Goal: Task Accomplishment & Management: Use online tool/utility

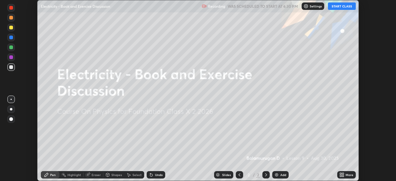
scroll to position [181, 396]
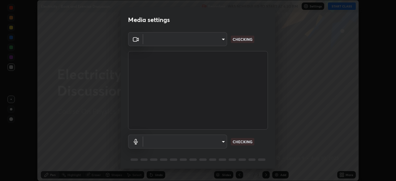
type input "3587b5fcf6e6b1efd567becf28dfd5d3df51b249fd3ad8f2a19155ee8f6d36a4"
type input "a5bdf177eec51b1681cde8c491f133588994e0059511f0b320b6d90535c1417e"
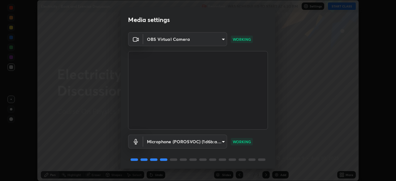
scroll to position [22, 0]
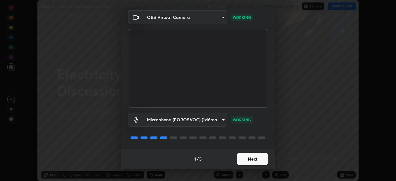
click at [250, 135] on div at bounding box center [198, 137] width 140 height 7
click at [251, 155] on button "Next" at bounding box center [252, 159] width 31 height 12
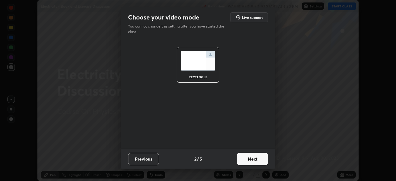
scroll to position [0, 0]
click at [253, 160] on button "Next" at bounding box center [252, 159] width 31 height 12
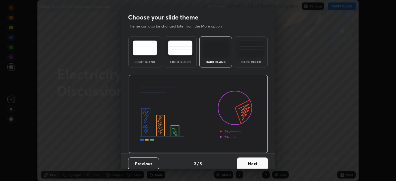
click at [256, 159] on button "Next" at bounding box center [252, 164] width 31 height 12
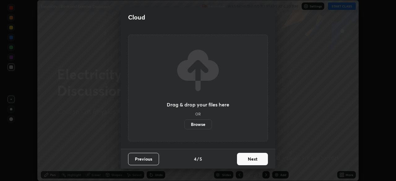
click at [257, 159] on button "Next" at bounding box center [252, 159] width 31 height 12
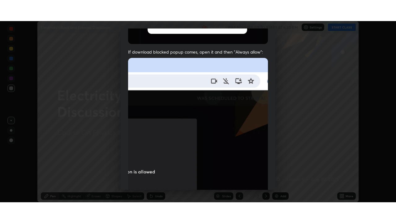
scroll to position [148, 0]
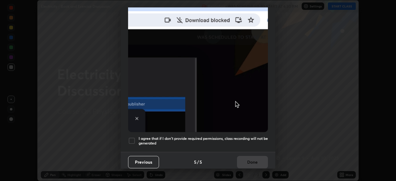
click at [134, 140] on div at bounding box center [131, 140] width 7 height 7
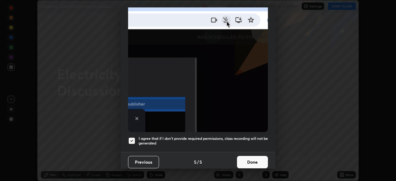
click at [247, 157] on button "Done" at bounding box center [252, 162] width 31 height 12
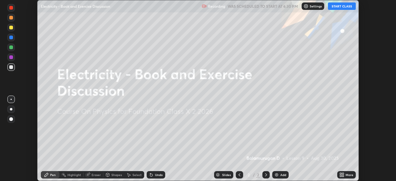
click at [347, 176] on div "More" at bounding box center [350, 174] width 8 height 3
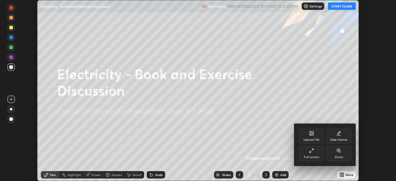
click at [312, 134] on icon at bounding box center [311, 134] width 3 height 2
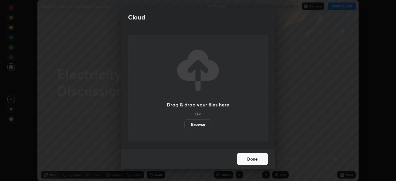
click at [194, 124] on label "Browse" at bounding box center [199, 125] width 28 height 10
click at [185, 124] on input "Browse" at bounding box center [185, 125] width 0 height 10
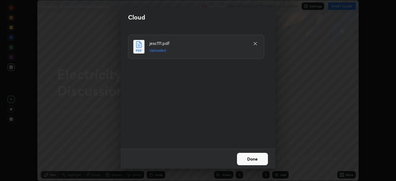
click at [252, 162] on button "Done" at bounding box center [252, 159] width 31 height 12
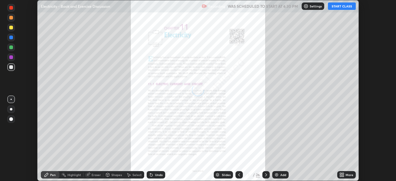
click at [264, 172] on div at bounding box center [266, 174] width 7 height 7
click at [266, 175] on icon at bounding box center [266, 175] width 5 height 5
click at [264, 176] on icon at bounding box center [266, 175] width 5 height 5
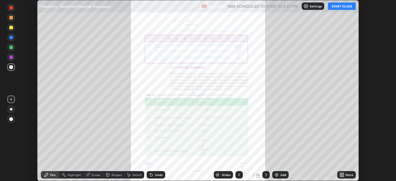
click at [264, 172] on div at bounding box center [266, 174] width 7 height 7
click at [264, 171] on div at bounding box center [266, 175] width 7 height 12
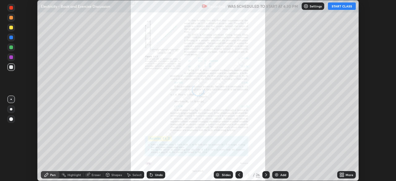
click at [265, 173] on icon at bounding box center [266, 175] width 5 height 5
click at [266, 175] on icon at bounding box center [266, 175] width 5 height 5
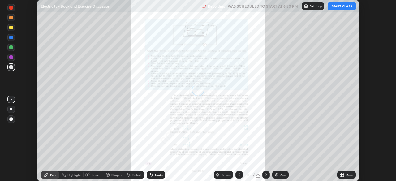
click at [267, 174] on icon at bounding box center [266, 175] width 5 height 5
click at [266, 175] on icon at bounding box center [266, 175] width 5 height 5
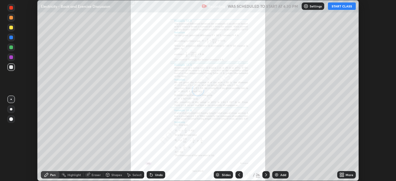
click at [267, 176] on icon at bounding box center [266, 175] width 5 height 5
click at [267, 173] on icon at bounding box center [266, 175] width 5 height 5
click at [266, 176] on icon at bounding box center [266, 175] width 5 height 5
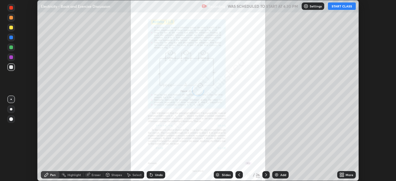
click at [266, 175] on icon at bounding box center [266, 175] width 5 height 5
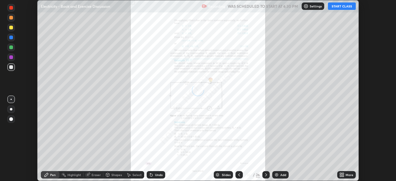
click at [266, 174] on icon at bounding box center [266, 175] width 5 height 5
click at [267, 173] on icon at bounding box center [266, 175] width 5 height 5
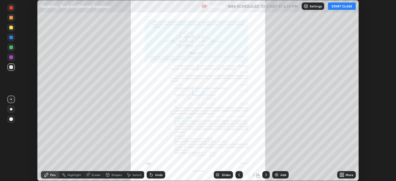
click at [266, 173] on icon at bounding box center [266, 175] width 5 height 5
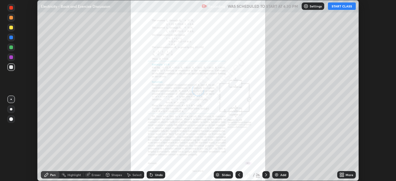
click at [267, 172] on div at bounding box center [266, 174] width 7 height 7
click at [266, 173] on icon at bounding box center [266, 175] width 5 height 5
click at [266, 174] on icon at bounding box center [266, 175] width 5 height 5
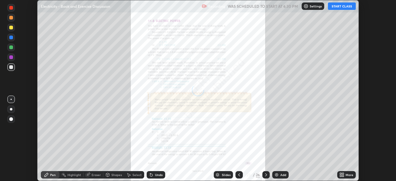
click at [265, 174] on icon at bounding box center [266, 174] width 2 height 3
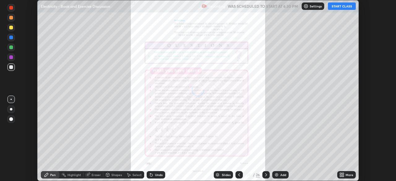
click at [266, 173] on icon at bounding box center [266, 175] width 5 height 5
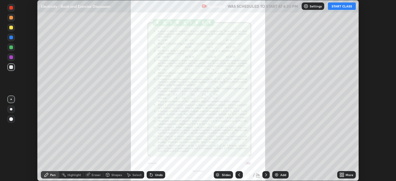
click at [347, 175] on div "More" at bounding box center [350, 174] width 8 height 3
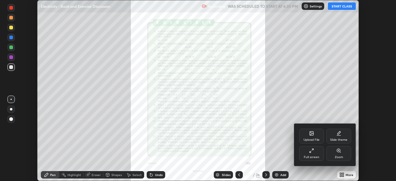
click at [316, 154] on div "Full screen" at bounding box center [311, 153] width 25 height 15
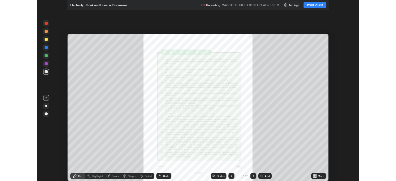
scroll to position [223, 396]
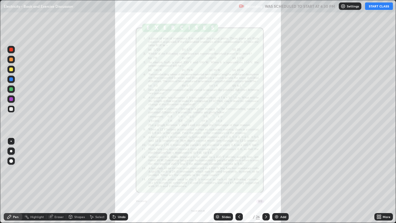
click at [74, 181] on div "Shapes" at bounding box center [79, 216] width 11 height 3
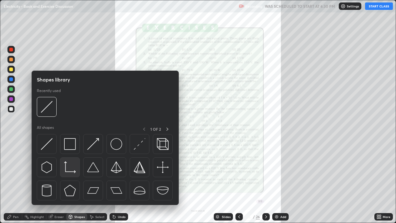
click at [66, 166] on img at bounding box center [70, 167] width 12 height 12
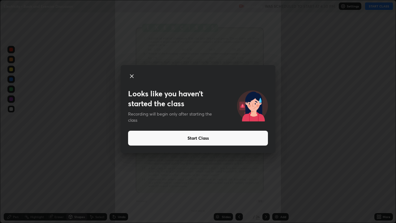
click at [132, 76] on icon at bounding box center [131, 76] width 3 height 3
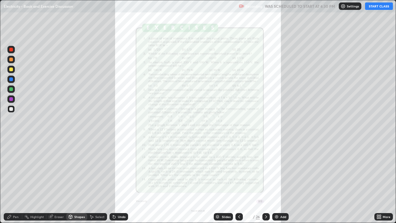
click at [116, 181] on div "Undo" at bounding box center [119, 216] width 19 height 7
click at [118, 181] on div "Undo" at bounding box center [122, 216] width 8 height 3
click at [120, 181] on div "Undo" at bounding box center [122, 216] width 8 height 3
click at [118, 181] on div "Undo" at bounding box center [122, 216] width 8 height 3
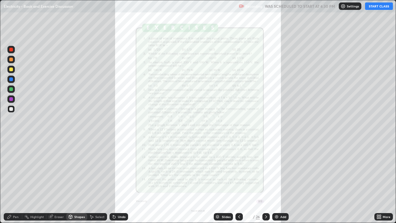
click at [122, 181] on div "Undo" at bounding box center [122, 216] width 8 height 3
click at [118, 181] on div "Undo" at bounding box center [122, 216] width 8 height 3
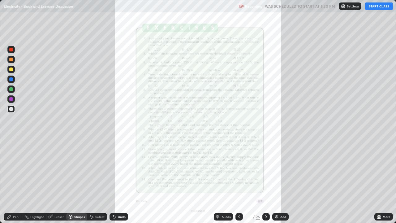
click at [118, 181] on div "Undo" at bounding box center [122, 216] width 8 height 3
click at [117, 181] on div "Undo" at bounding box center [119, 216] width 19 height 7
click at [118, 181] on div "Undo" at bounding box center [122, 216] width 8 height 3
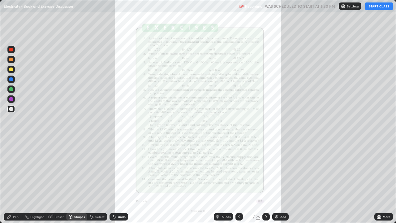
click at [239, 181] on icon at bounding box center [239, 216] width 2 height 3
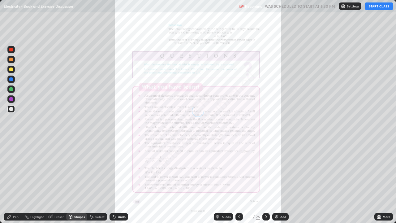
click at [238, 181] on icon at bounding box center [239, 216] width 5 height 5
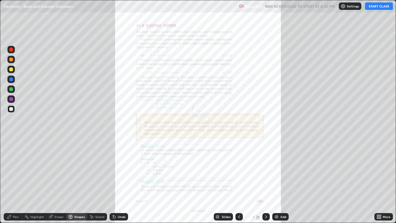
click at [238, 181] on icon at bounding box center [239, 216] width 5 height 5
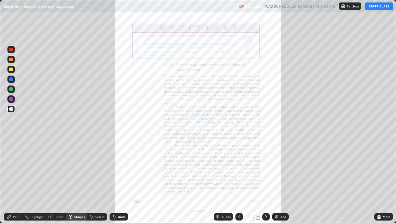
click at [239, 181] on icon at bounding box center [239, 216] width 5 height 5
click at [238, 181] on icon at bounding box center [239, 216] width 5 height 5
click at [239, 181] on icon at bounding box center [239, 216] width 5 height 5
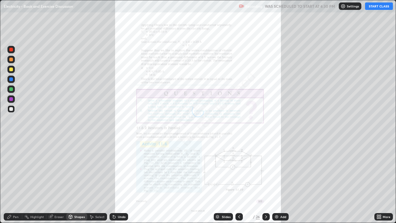
click at [239, 181] on icon at bounding box center [239, 216] width 5 height 5
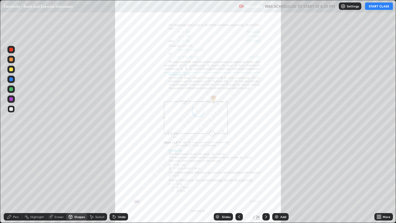
click at [238, 181] on icon at bounding box center [239, 216] width 5 height 5
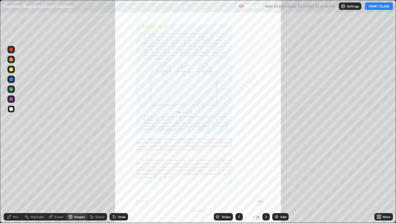
click at [239, 181] on icon at bounding box center [239, 216] width 5 height 5
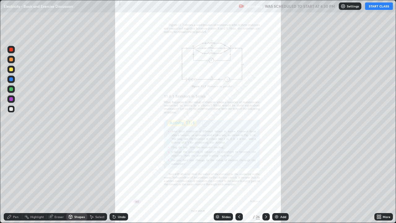
click at [240, 181] on icon at bounding box center [239, 216] width 5 height 5
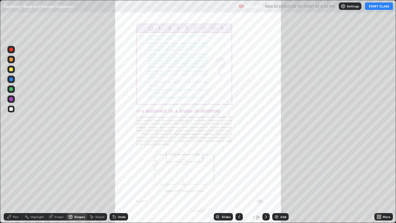
click at [238, 181] on icon at bounding box center [239, 216] width 5 height 5
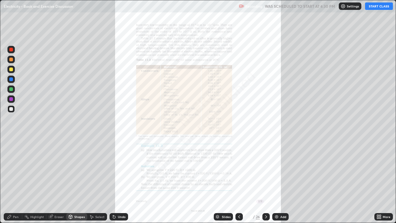
click at [238, 181] on icon at bounding box center [239, 216] width 2 height 3
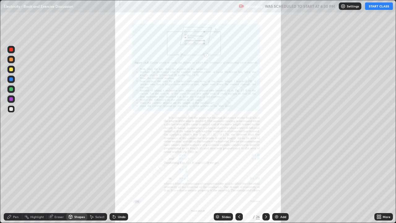
click at [238, 181] on icon at bounding box center [239, 216] width 2 height 3
click at [239, 181] on icon at bounding box center [239, 216] width 5 height 5
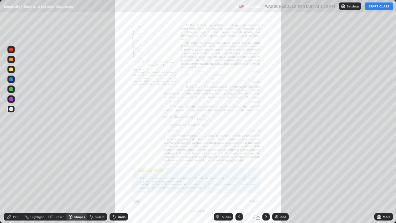
click at [266, 181] on icon at bounding box center [266, 216] width 5 height 5
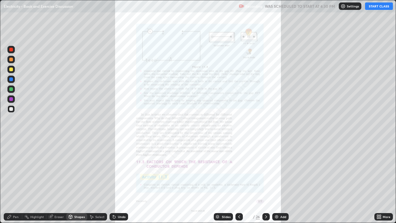
click at [265, 181] on icon at bounding box center [266, 216] width 5 height 5
click at [266, 181] on icon at bounding box center [266, 216] width 5 height 5
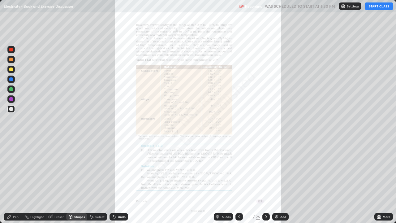
click at [265, 181] on icon at bounding box center [266, 216] width 5 height 5
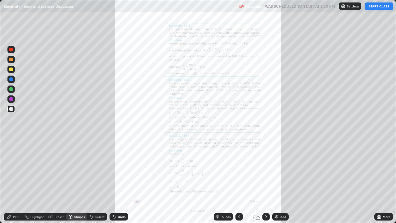
click at [265, 181] on icon at bounding box center [266, 216] width 5 height 5
click at [266, 181] on div at bounding box center [266, 216] width 7 height 7
click at [266, 181] on icon at bounding box center [266, 216] width 5 height 5
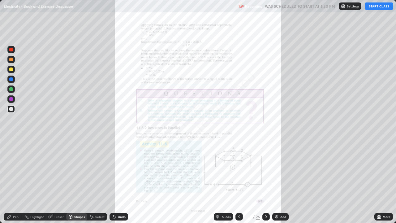
click at [265, 181] on icon at bounding box center [266, 216] width 5 height 5
click at [266, 181] on icon at bounding box center [266, 216] width 5 height 5
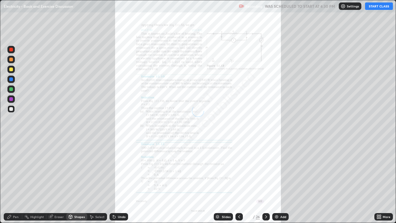
click at [267, 181] on icon at bounding box center [266, 216] width 5 height 5
click at [266, 181] on div at bounding box center [266, 216] width 7 height 7
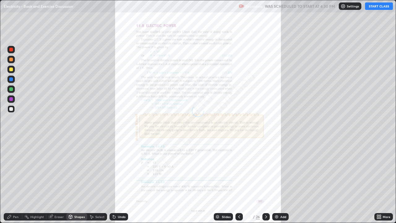
click at [266, 181] on div at bounding box center [266, 216] width 7 height 7
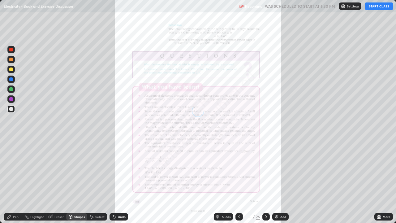
click at [265, 181] on div at bounding box center [266, 216] width 7 height 7
click at [266, 181] on div at bounding box center [266, 216] width 7 height 7
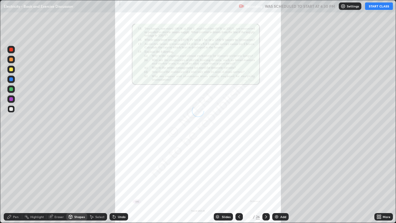
click at [266, 181] on div at bounding box center [266, 217] width 7 height 12
click at [264, 181] on div at bounding box center [266, 217] width 7 height 12
click at [264, 181] on icon at bounding box center [266, 216] width 5 height 5
click at [264, 181] on div at bounding box center [266, 216] width 7 height 7
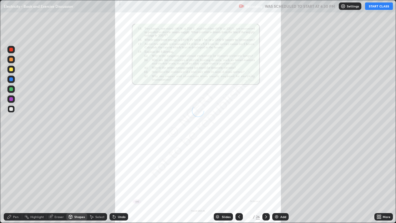
click at [239, 181] on icon at bounding box center [239, 216] width 5 height 5
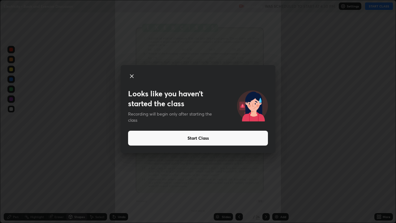
click at [134, 76] on icon at bounding box center [131, 75] width 7 height 7
click at [132, 76] on icon at bounding box center [131, 76] width 3 height 3
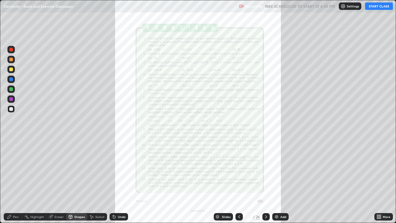
click at [383, 6] on button "START CLASS" at bounding box center [379, 5] width 28 height 7
click at [383, 181] on div "More" at bounding box center [387, 216] width 8 height 3
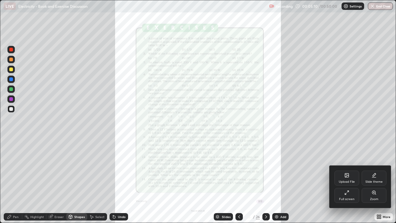
click at [374, 181] on icon at bounding box center [374, 192] width 3 height 3
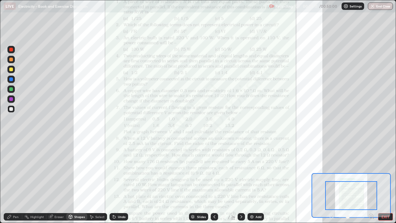
click at [371, 181] on icon at bounding box center [372, 216] width 6 height 6
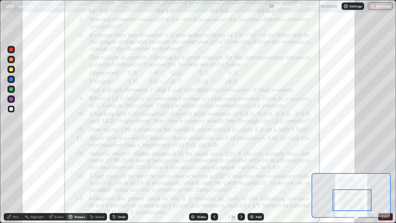
click at [257, 181] on div "Add" at bounding box center [259, 216] width 6 height 3
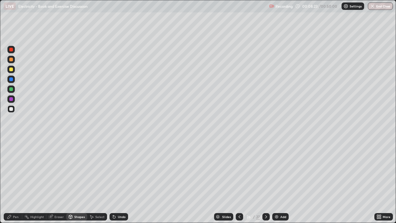
click at [11, 110] on div at bounding box center [11, 109] width 4 height 4
click at [15, 181] on div "Pen" at bounding box center [16, 216] width 6 height 3
click at [57, 181] on div "Eraser" at bounding box center [59, 216] width 9 height 3
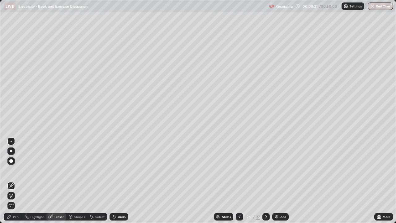
click at [14, 181] on div "Pen" at bounding box center [16, 216] width 6 height 3
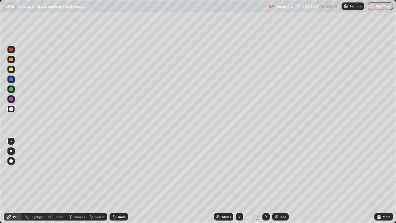
click at [79, 181] on div "Shapes" at bounding box center [79, 216] width 11 height 3
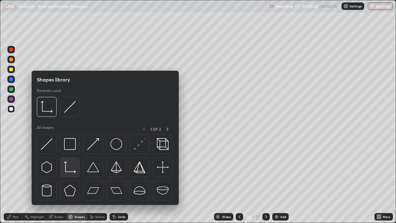
click at [71, 170] on img at bounding box center [70, 167] width 12 height 12
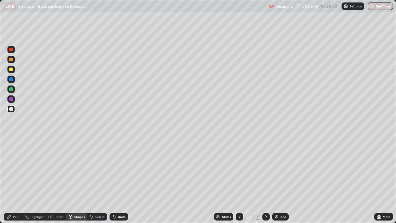
click at [15, 181] on div "Pen" at bounding box center [16, 216] width 6 height 3
click at [11, 89] on div at bounding box center [11, 89] width 4 height 4
click at [11, 151] on div at bounding box center [11, 151] width 2 height 2
click at [11, 69] on div at bounding box center [11, 70] width 4 height 4
click at [9, 56] on div at bounding box center [10, 59] width 7 height 7
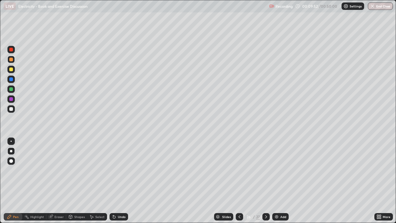
click at [11, 108] on div at bounding box center [11, 109] width 4 height 4
click at [10, 80] on div at bounding box center [11, 79] width 4 height 4
click at [103, 181] on div "Select" at bounding box center [97, 217] width 20 height 12
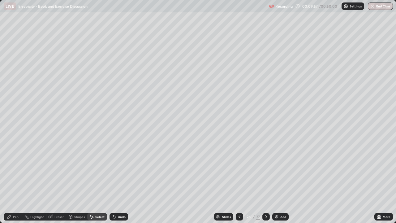
click at [123, 181] on div "0 ° Undo Copy Duplicate Duplicate to new slide Delete" at bounding box center [198, 111] width 396 height 222
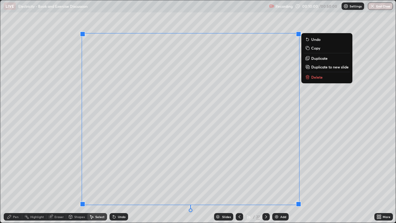
click at [118, 181] on div "Undo" at bounding box center [122, 216] width 8 height 3
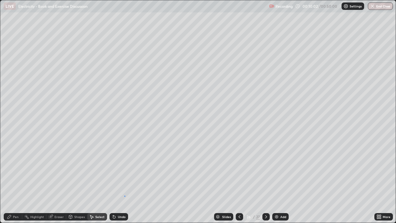
click at [124, 181] on div "0 ° Undo Copy Duplicate Duplicate to new slide Delete" at bounding box center [198, 111] width 396 height 222
click at [10, 181] on icon at bounding box center [9, 216] width 5 height 5
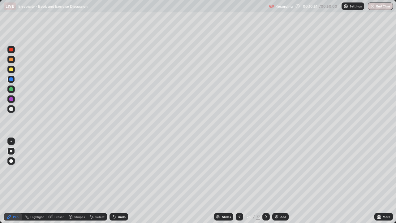
click at [239, 181] on icon at bounding box center [239, 216] width 5 height 5
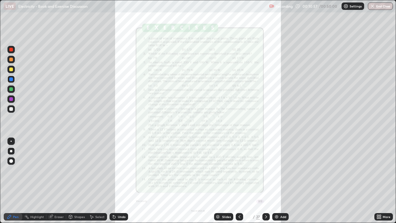
click at [265, 181] on icon at bounding box center [266, 216] width 5 height 5
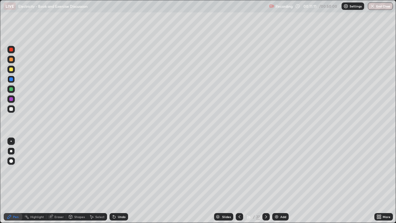
click at [239, 181] on icon at bounding box center [239, 216] width 5 height 5
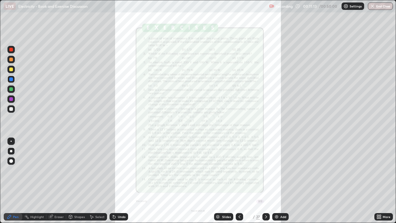
click at [264, 181] on div at bounding box center [266, 216] width 7 height 7
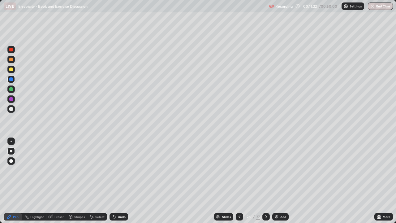
click at [11, 89] on div at bounding box center [11, 89] width 4 height 4
click at [11, 61] on div at bounding box center [11, 60] width 4 height 4
click at [236, 181] on div at bounding box center [239, 216] width 7 height 7
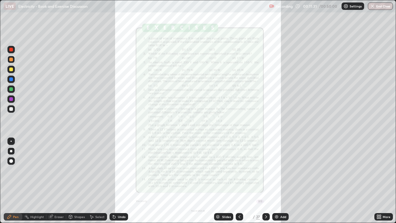
click at [266, 181] on icon at bounding box center [266, 216] width 5 height 5
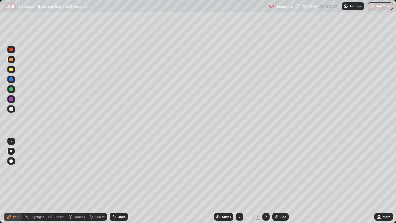
click at [239, 181] on icon at bounding box center [239, 216] width 5 height 5
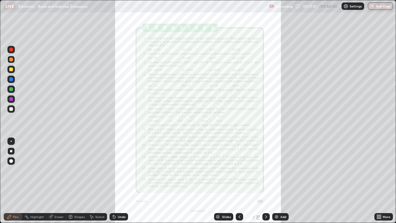
click at [239, 181] on icon at bounding box center [240, 216] width 2 height 3
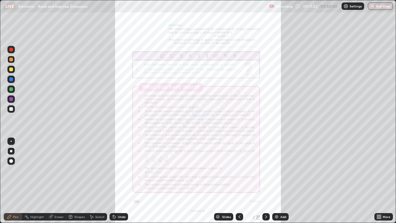
click at [265, 181] on icon at bounding box center [266, 216] width 5 height 5
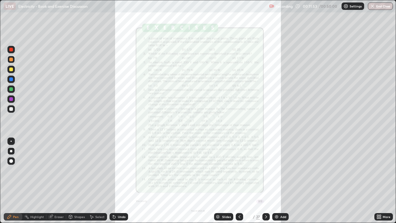
click at [266, 181] on icon at bounding box center [266, 216] width 5 height 5
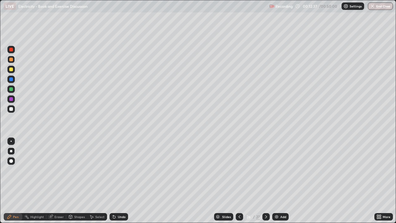
click at [10, 70] on div at bounding box center [11, 70] width 4 height 4
click at [10, 109] on div at bounding box center [11, 109] width 4 height 4
click at [11, 59] on div at bounding box center [11, 60] width 4 height 4
click at [11, 50] on div at bounding box center [11, 50] width 4 height 4
click at [238, 181] on icon at bounding box center [239, 216] width 5 height 5
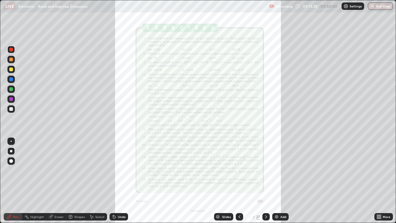
click at [266, 181] on icon at bounding box center [266, 216] width 5 height 5
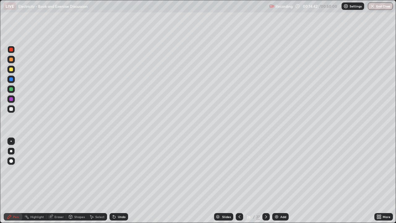
click at [10, 69] on div at bounding box center [11, 70] width 4 height 4
click at [10, 80] on div at bounding box center [11, 79] width 4 height 4
click at [12, 78] on div at bounding box center [11, 79] width 4 height 4
click at [12, 108] on div at bounding box center [11, 109] width 4 height 4
click at [121, 181] on div "Undo" at bounding box center [122, 216] width 8 height 3
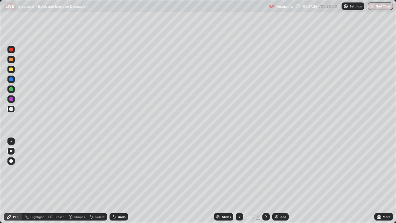
click at [0, 181] on div "Pen Highlight Eraser Shapes Select Undo Slides 26 / 27 Add More" at bounding box center [198, 217] width 396 height 12
click at [120, 181] on div "Undo" at bounding box center [119, 216] width 19 height 7
click at [61, 181] on div "Eraser" at bounding box center [59, 216] width 9 height 3
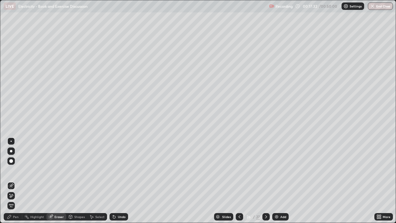
click at [15, 181] on div "Pen" at bounding box center [16, 216] width 6 height 3
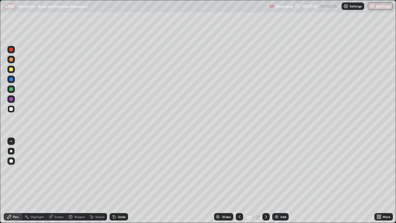
click at [11, 89] on div at bounding box center [11, 89] width 4 height 4
click at [11, 88] on div at bounding box center [11, 89] width 4 height 4
click at [58, 181] on div "Eraser" at bounding box center [59, 216] width 9 height 3
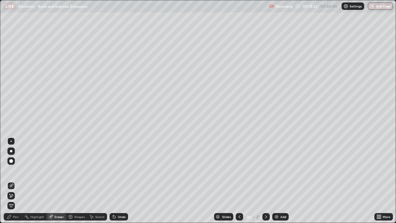
click at [17, 181] on div "Pen" at bounding box center [16, 216] width 6 height 3
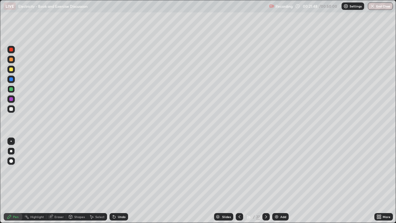
click at [123, 181] on div "Undo" at bounding box center [122, 216] width 8 height 3
click at [121, 181] on div "Undo" at bounding box center [122, 216] width 8 height 3
click at [239, 181] on icon at bounding box center [240, 216] width 2 height 3
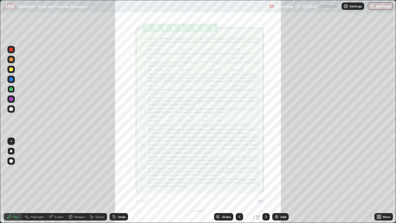
click at [384, 181] on div "More" at bounding box center [384, 216] width 19 height 7
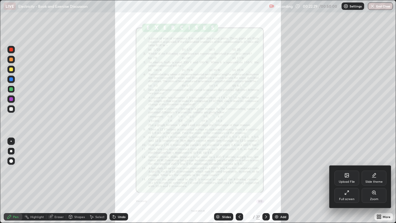
click at [376, 181] on icon at bounding box center [374, 192] width 5 height 5
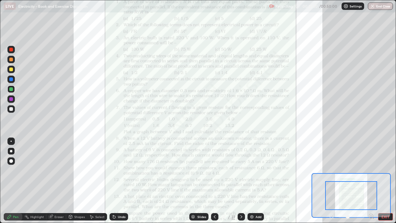
click at [371, 181] on icon at bounding box center [372, 216] width 2 height 0
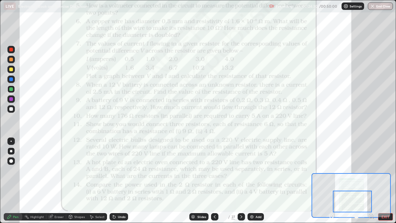
click at [240, 181] on icon at bounding box center [241, 216] width 5 height 5
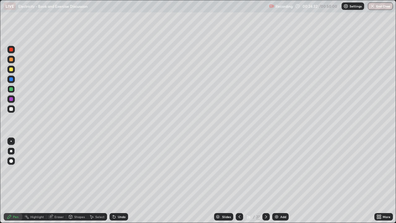
click at [265, 181] on icon at bounding box center [266, 216] width 5 height 5
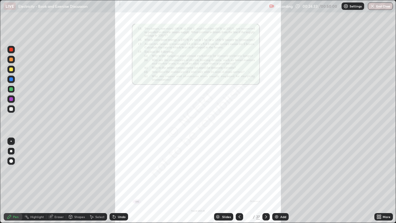
click at [239, 181] on icon at bounding box center [239, 216] width 5 height 5
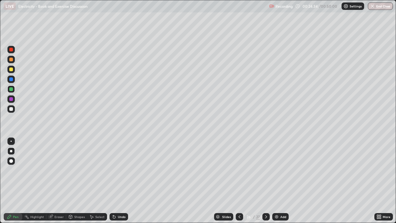
click at [282, 181] on div "Add" at bounding box center [284, 216] width 6 height 3
click at [12, 108] on div at bounding box center [11, 109] width 4 height 4
click at [10, 69] on div at bounding box center [11, 70] width 4 height 4
click at [11, 79] on div at bounding box center [11, 79] width 4 height 4
click at [119, 181] on div "Undo" at bounding box center [119, 216] width 19 height 7
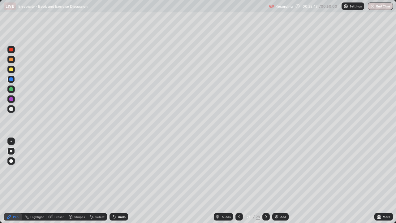
click at [119, 181] on div "Undo" at bounding box center [122, 216] width 8 height 3
click at [124, 181] on div "Undo" at bounding box center [119, 216] width 19 height 7
click at [122, 181] on div "Undo" at bounding box center [122, 216] width 8 height 3
click at [8, 88] on div at bounding box center [10, 88] width 7 height 7
click at [8, 70] on div at bounding box center [10, 69] width 7 height 7
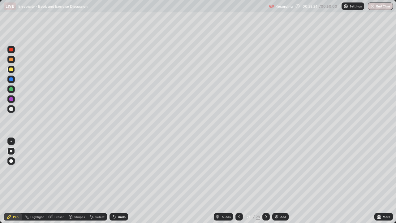
click at [11, 108] on div at bounding box center [11, 109] width 4 height 4
click at [238, 181] on icon at bounding box center [239, 216] width 2 height 3
click at [240, 181] on icon at bounding box center [239, 216] width 5 height 5
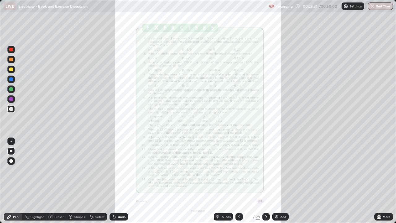
click at [385, 181] on div "More" at bounding box center [387, 216] width 8 height 3
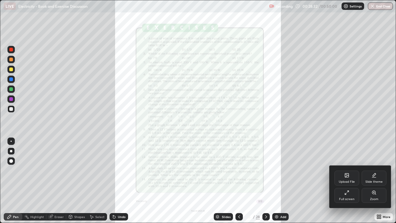
click at [347, 181] on div "Full screen" at bounding box center [347, 195] width 25 height 15
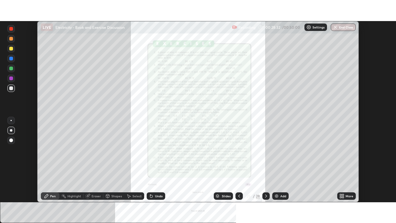
scroll to position [30789, 30574]
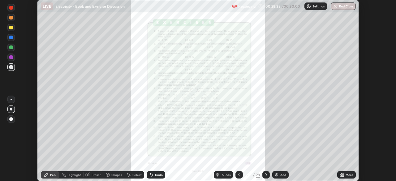
click at [348, 176] on div "More" at bounding box center [350, 174] width 8 height 3
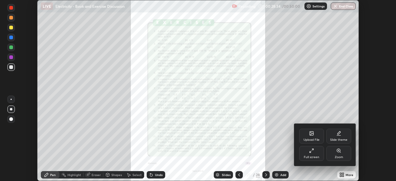
click at [316, 154] on div "Full screen" at bounding box center [311, 153] width 25 height 15
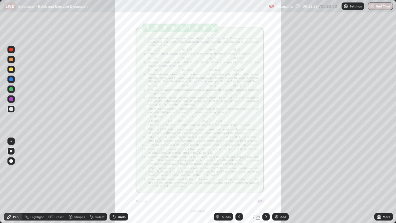
click at [378, 181] on icon at bounding box center [379, 216] width 2 height 2
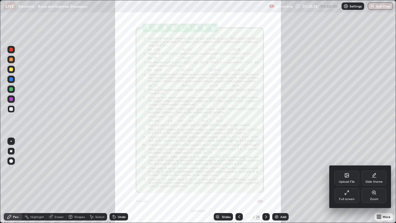
click at [374, 181] on icon at bounding box center [374, 192] width 5 height 5
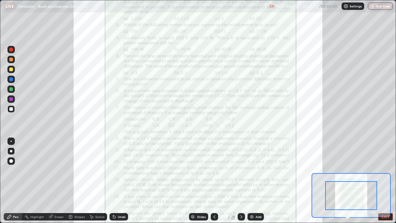
click at [372, 181] on icon at bounding box center [372, 216] width 2 height 0
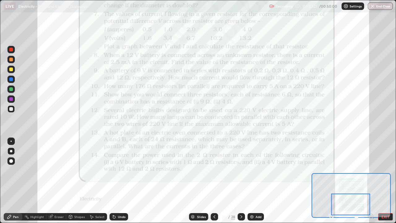
click at [242, 181] on icon at bounding box center [241, 216] width 5 height 5
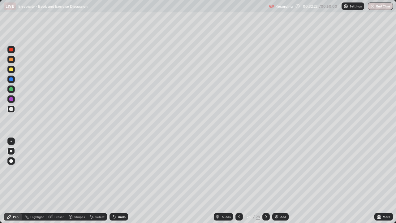
click at [266, 181] on icon at bounding box center [266, 216] width 5 height 5
click at [13, 70] on div at bounding box center [11, 70] width 4 height 4
click at [239, 181] on icon at bounding box center [239, 216] width 5 height 5
click at [240, 181] on div at bounding box center [239, 216] width 7 height 7
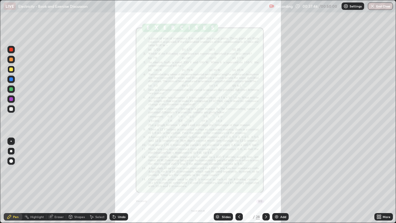
click at [387, 181] on div "More" at bounding box center [387, 216] width 8 height 3
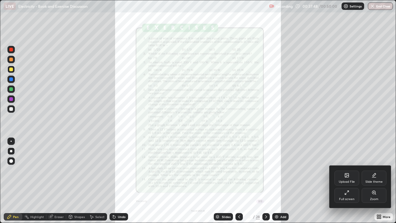
click at [373, 181] on icon at bounding box center [374, 192] width 3 height 3
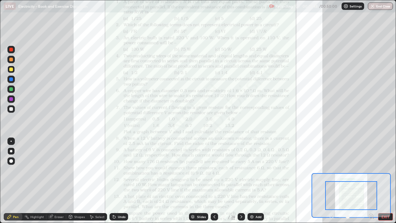
click at [371, 181] on icon at bounding box center [371, 216] width 0 height 2
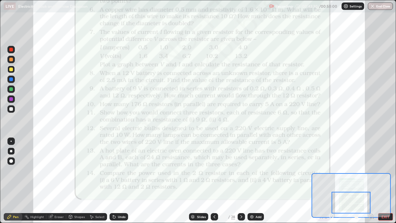
click at [241, 181] on icon at bounding box center [241, 216] width 5 height 5
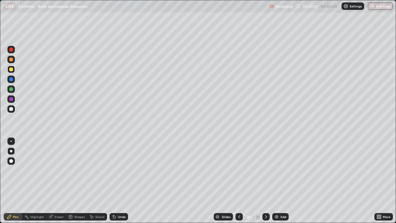
click at [265, 181] on icon at bounding box center [266, 216] width 5 height 5
click at [266, 181] on icon at bounding box center [266, 216] width 5 height 5
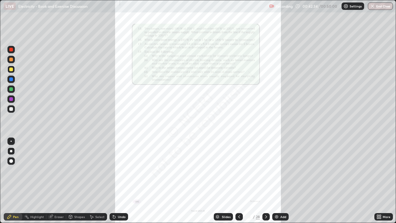
click at [239, 181] on icon at bounding box center [239, 216] width 5 height 5
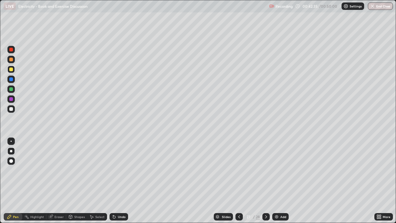
click at [277, 181] on img at bounding box center [276, 216] width 5 height 5
click at [12, 109] on div at bounding box center [11, 109] width 4 height 4
click at [9, 69] on div at bounding box center [10, 69] width 7 height 7
click at [10, 89] on div at bounding box center [11, 89] width 4 height 4
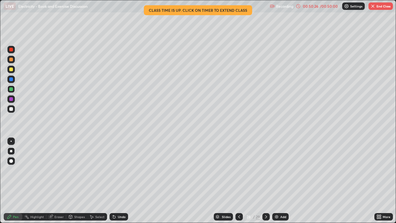
click at [382, 7] on button "End Class" at bounding box center [381, 5] width 24 height 7
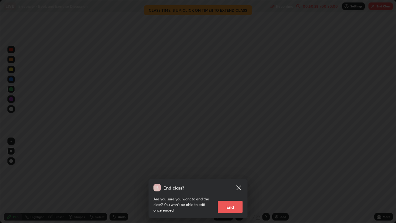
click at [230, 181] on button "End" at bounding box center [230, 207] width 25 height 12
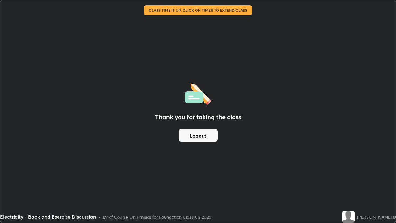
click at [211, 138] on button "Logout" at bounding box center [198, 135] width 39 height 12
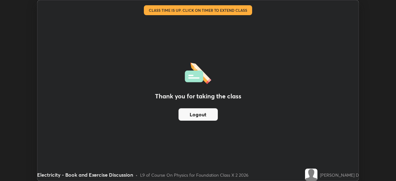
scroll to position [30789, 30574]
